Goal: Task Accomplishment & Management: Use online tool/utility

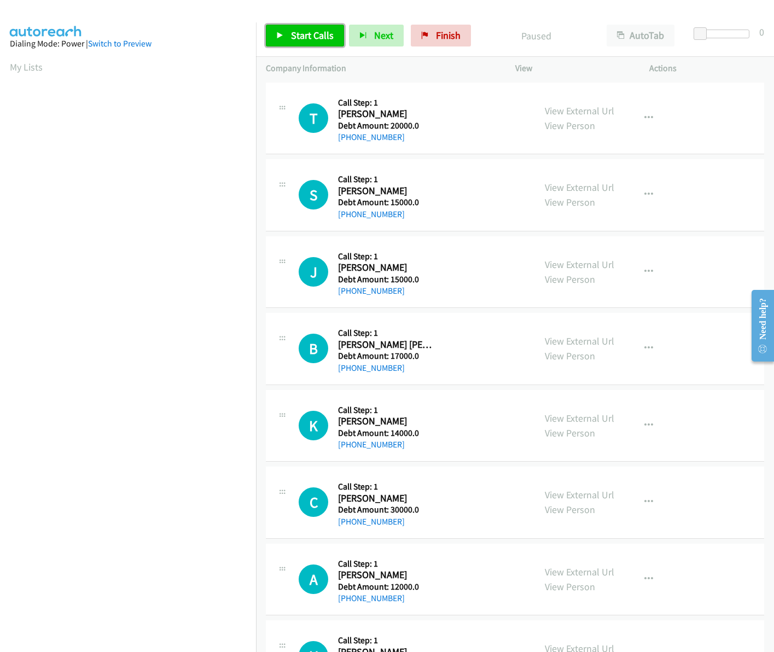
click at [316, 31] on span "Start Calls" at bounding box center [312, 35] width 43 height 13
